Goal: Navigation & Orientation: Find specific page/section

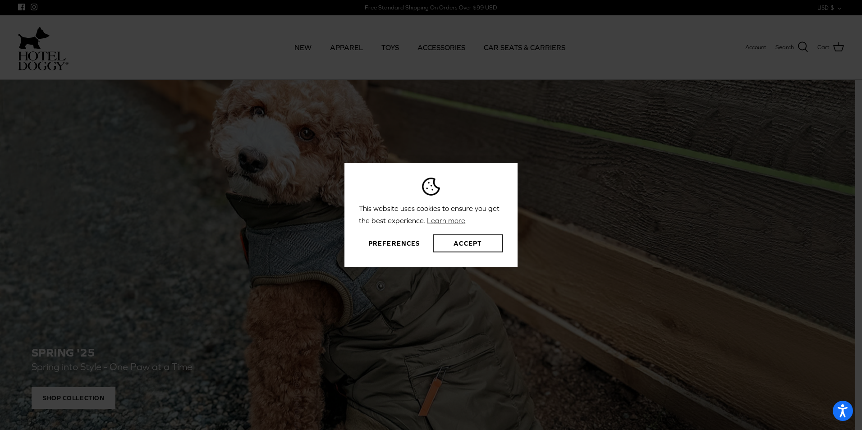
click at [459, 242] on button "Accept" at bounding box center [468, 243] width 70 height 18
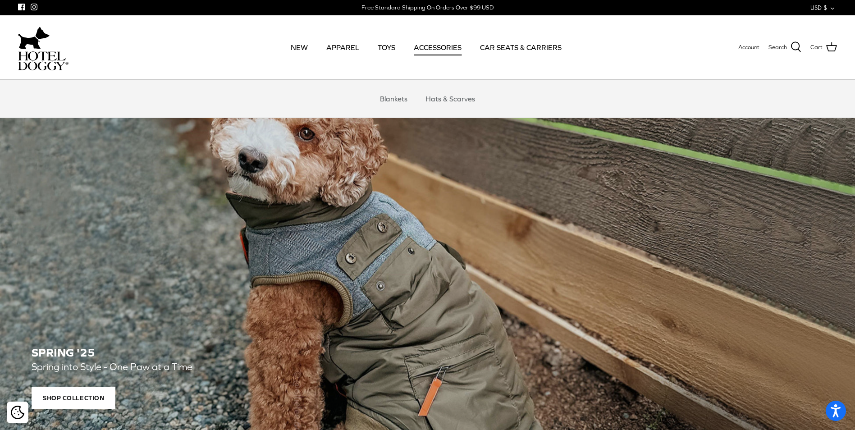
click at [443, 45] on link "ACCESSORIES" at bounding box center [438, 47] width 64 height 31
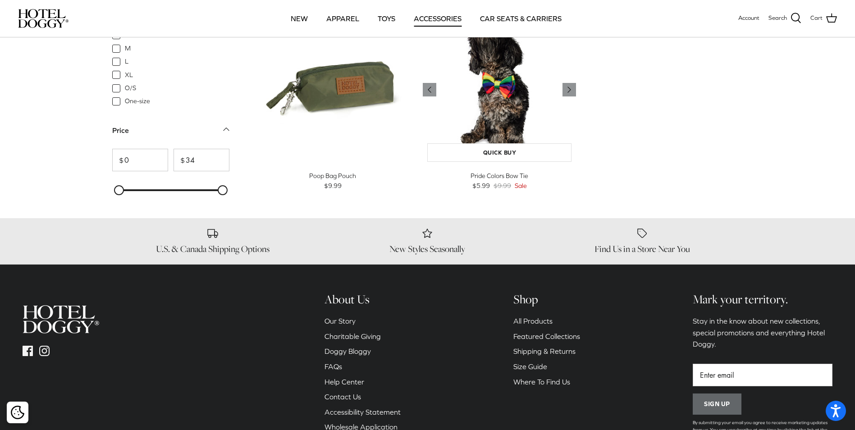
scroll to position [279, 0]
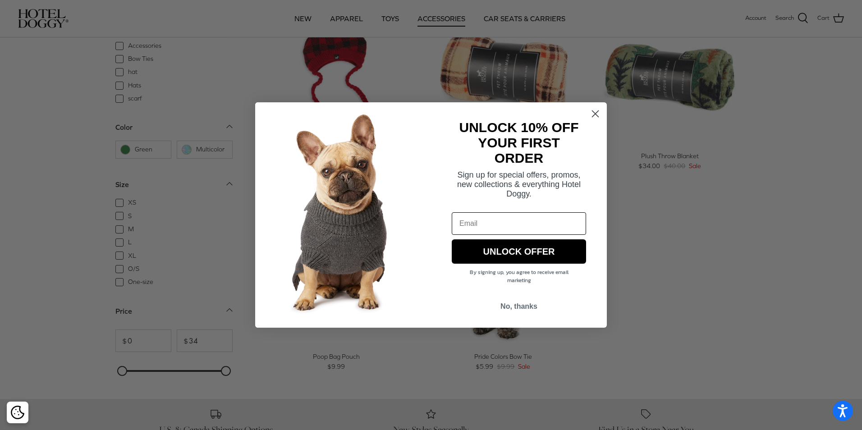
click at [592, 111] on icon "Close dialog" at bounding box center [595, 114] width 6 height 6
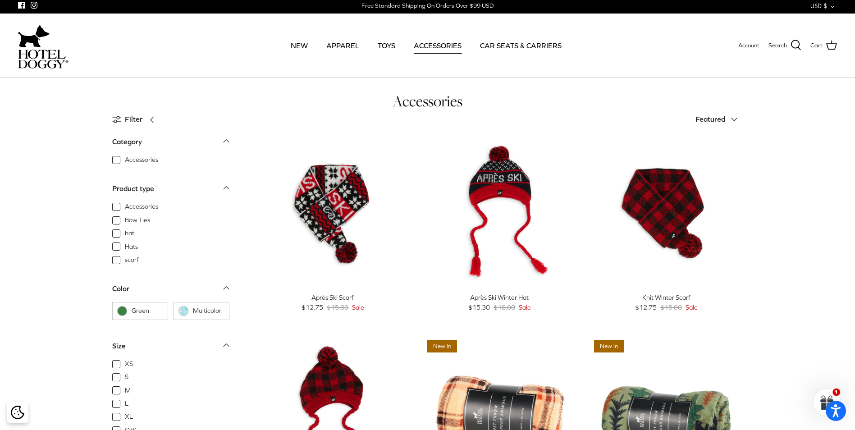
scroll to position [0, 0]
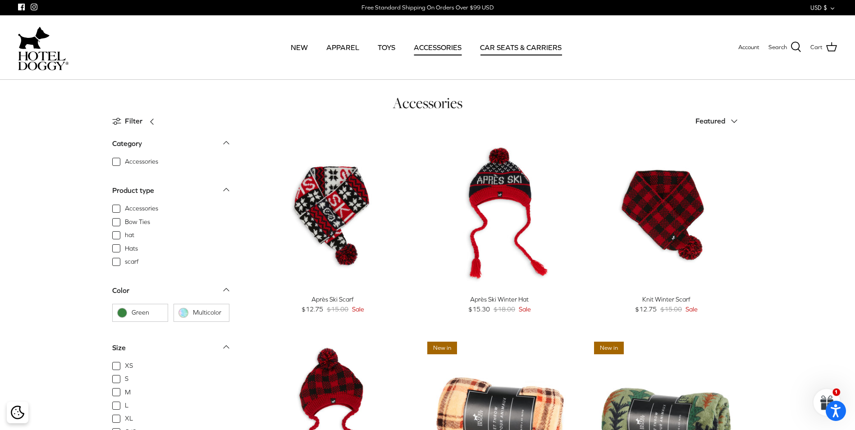
click at [518, 46] on link "CAR SEATS & CARRIERS" at bounding box center [521, 47] width 98 height 31
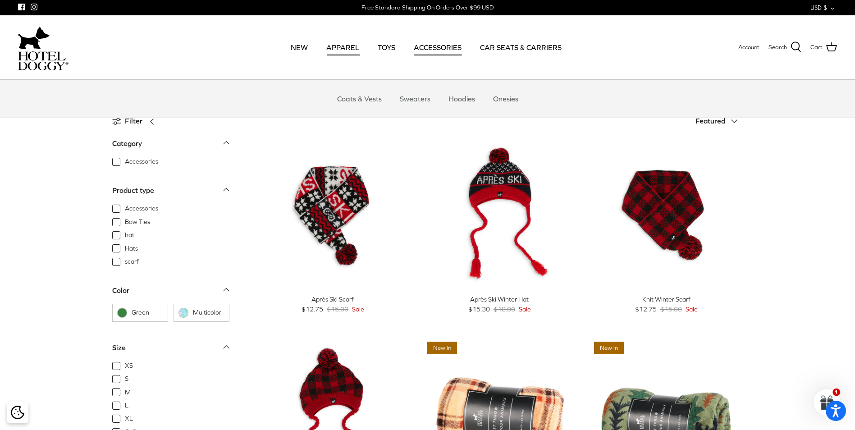
click at [350, 44] on link "APPAREL" at bounding box center [342, 47] width 49 height 31
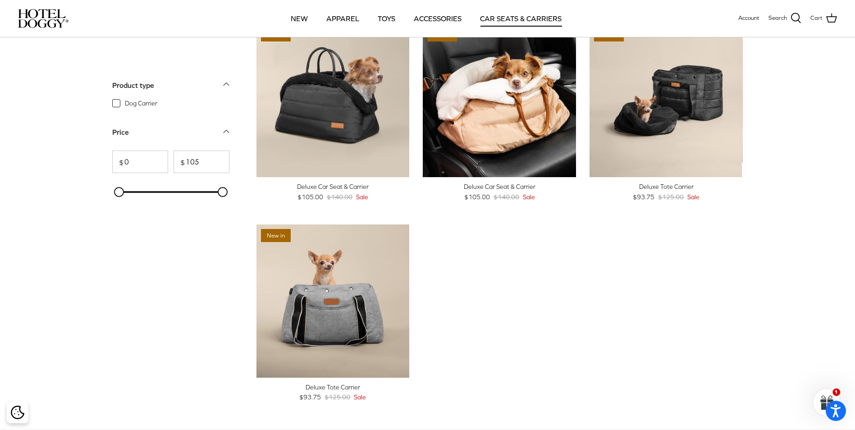
scroll to position [45, 0]
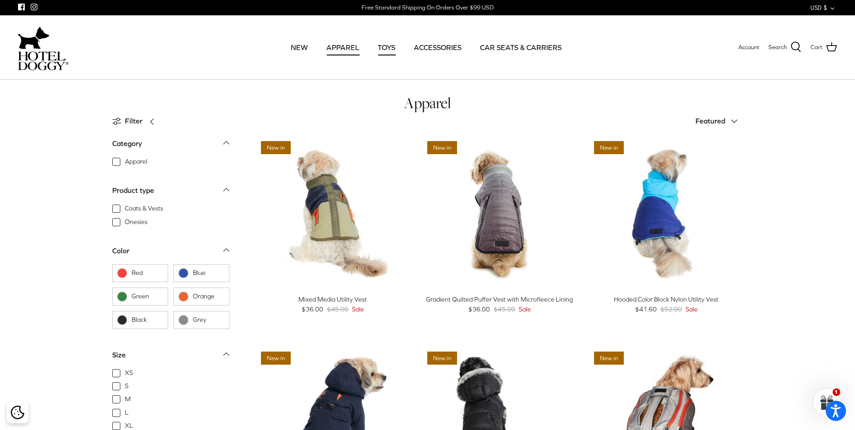
click at [370, 45] on link "TOYS" at bounding box center [387, 47] width 34 height 31
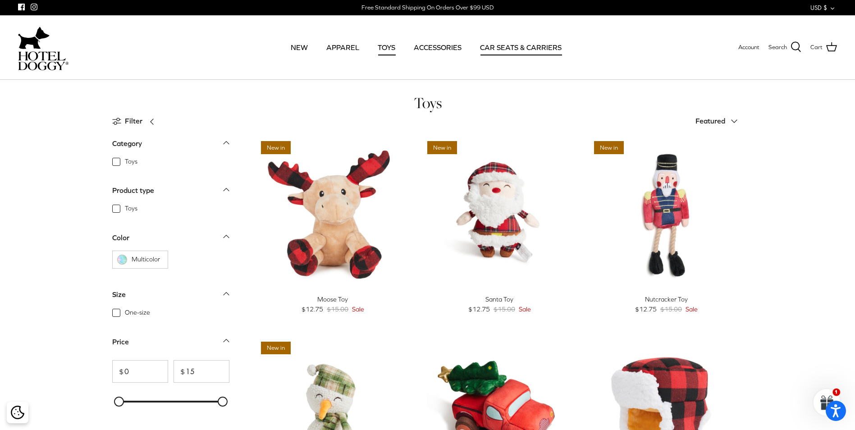
click at [511, 45] on link "CAR SEATS & CARRIERS" at bounding box center [521, 47] width 98 height 31
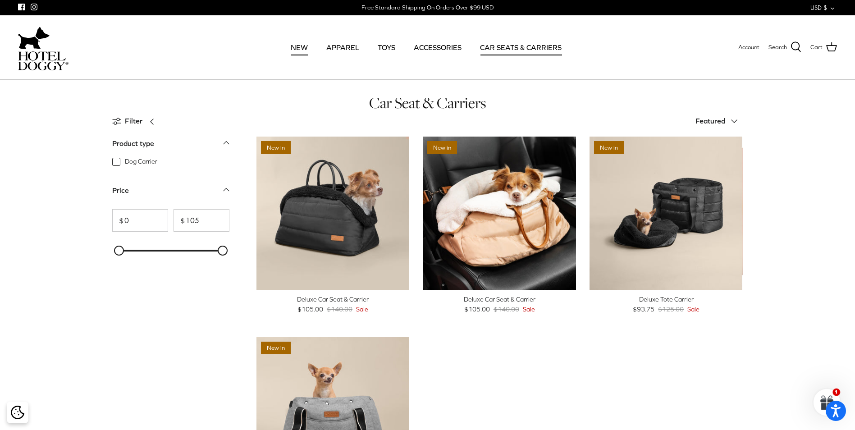
click at [296, 45] on link "NEW" at bounding box center [299, 47] width 33 height 31
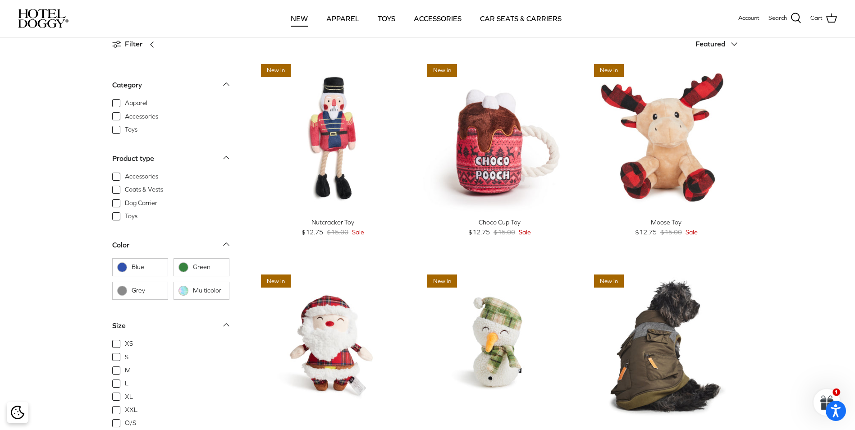
scroll to position [45, 0]
click at [143, 173] on span "Accessories" at bounding box center [141, 176] width 33 height 9
click at [125, 172] on input "Accessories" at bounding box center [124, 171] width 1 height 1
checkbox input "true"
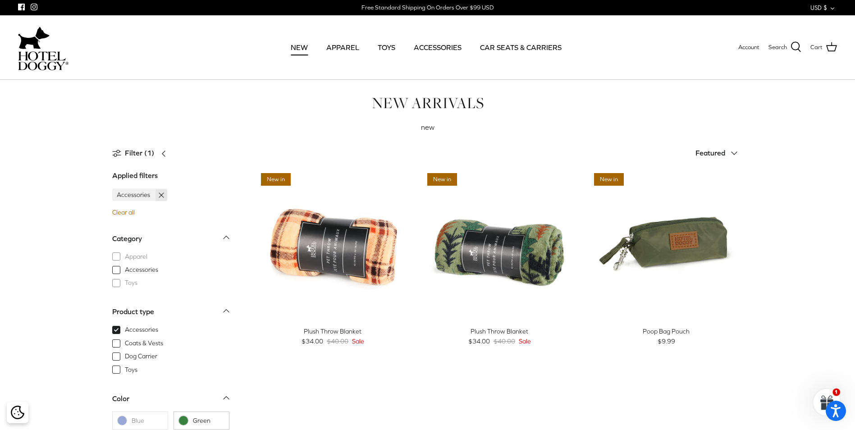
click at [132, 193] on span "Accessories" at bounding box center [132, 195] width 41 height 10
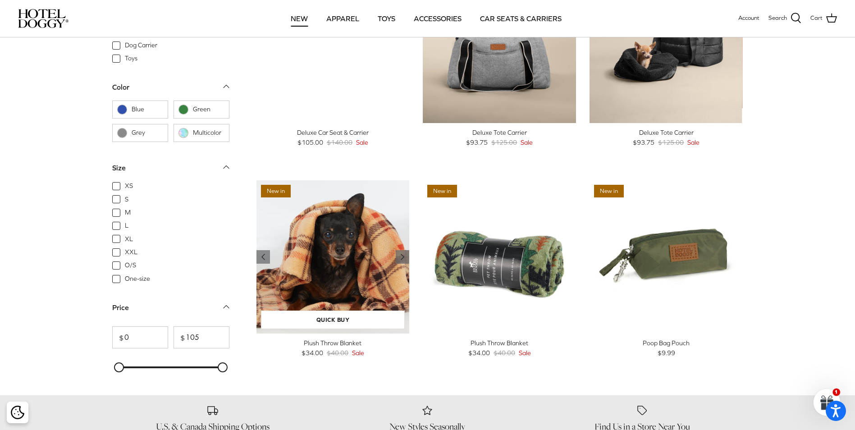
scroll to position [1184, 0]
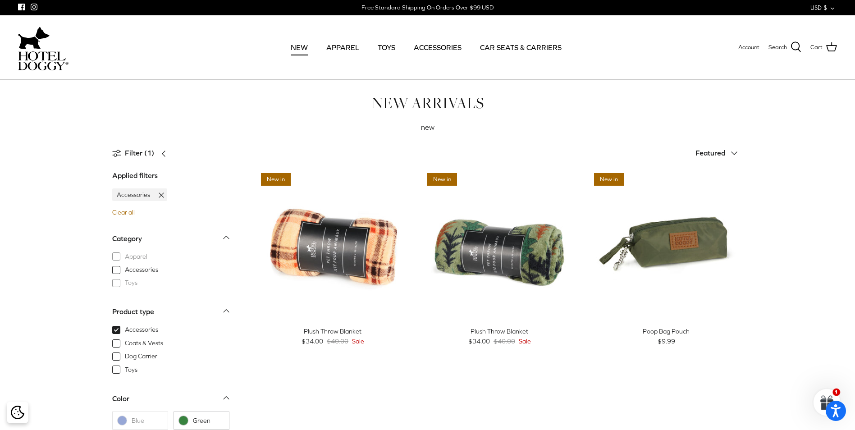
scroll to position [78, 0]
